Goal: Entertainment & Leisure: Consume media (video, audio)

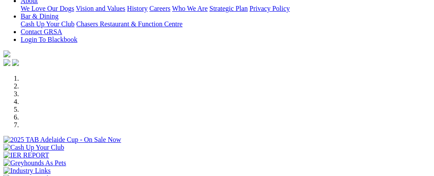
scroll to position [200, 0]
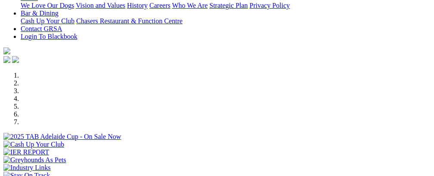
select select "NT"
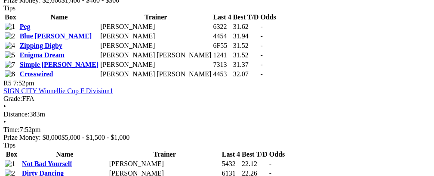
scroll to position [892, 0]
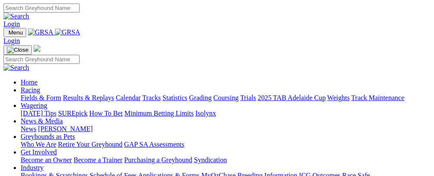
select select "NT"
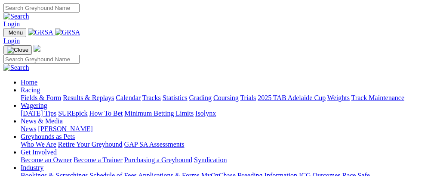
scroll to position [200, 0]
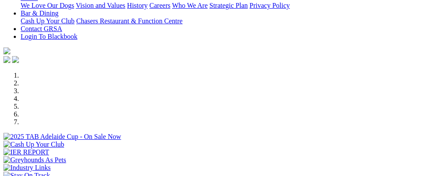
select select "NT"
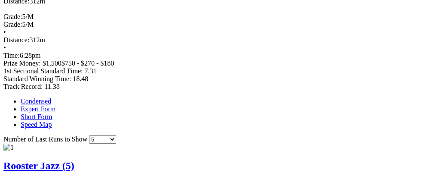
scroll to position [0, 15]
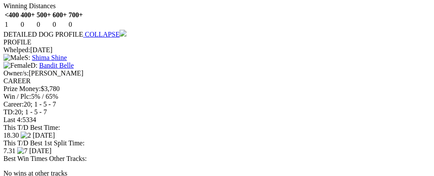
scroll to position [0, 14]
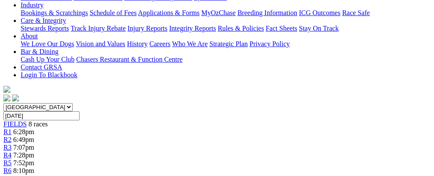
scroll to position [0, 0]
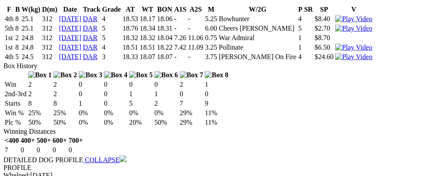
scroll to position [0, 26]
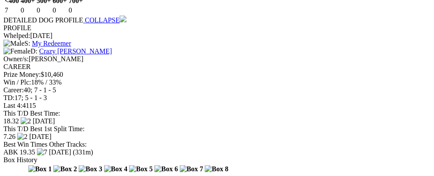
scroll to position [0, 33]
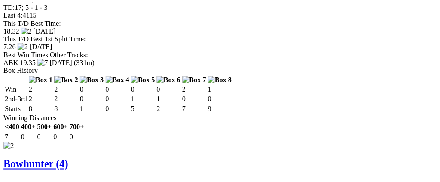
scroll to position [0, 21]
